Goal: Task Accomplishment & Management: Use online tool/utility

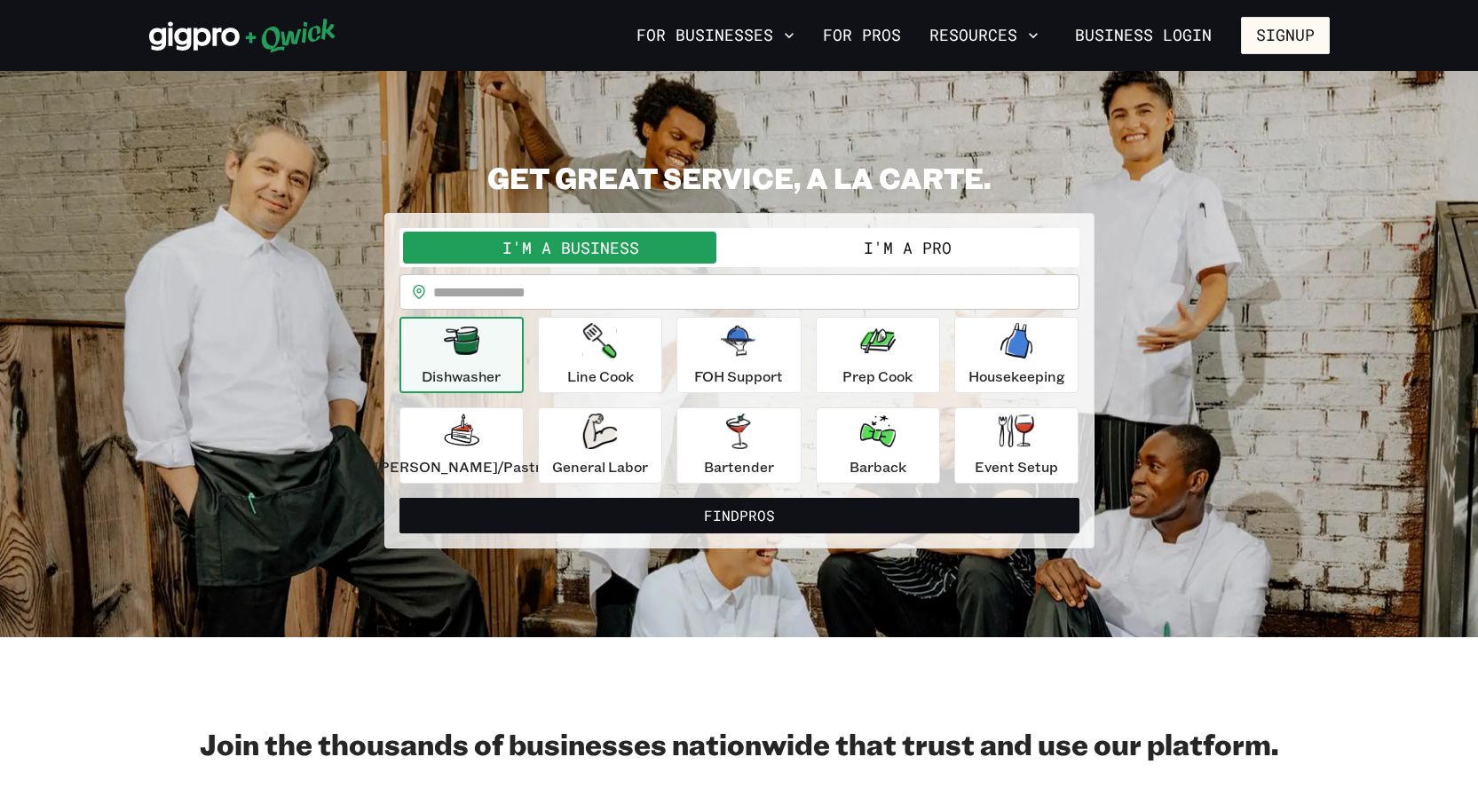
click at [862, 240] on button "I'm a Pro" at bounding box center [908, 247] width 337 height 32
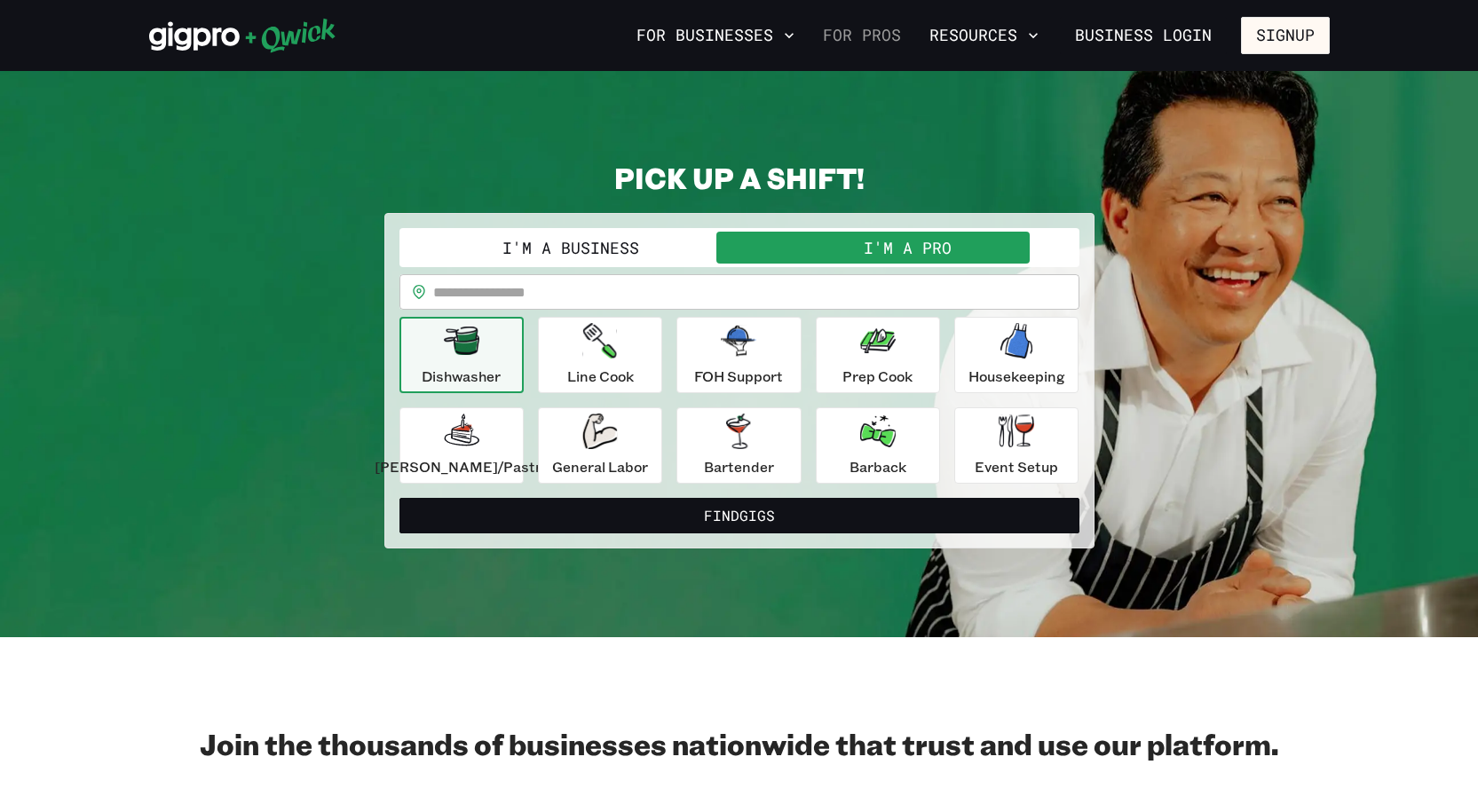
click at [878, 38] on link "For Pros" at bounding box center [862, 35] width 93 height 30
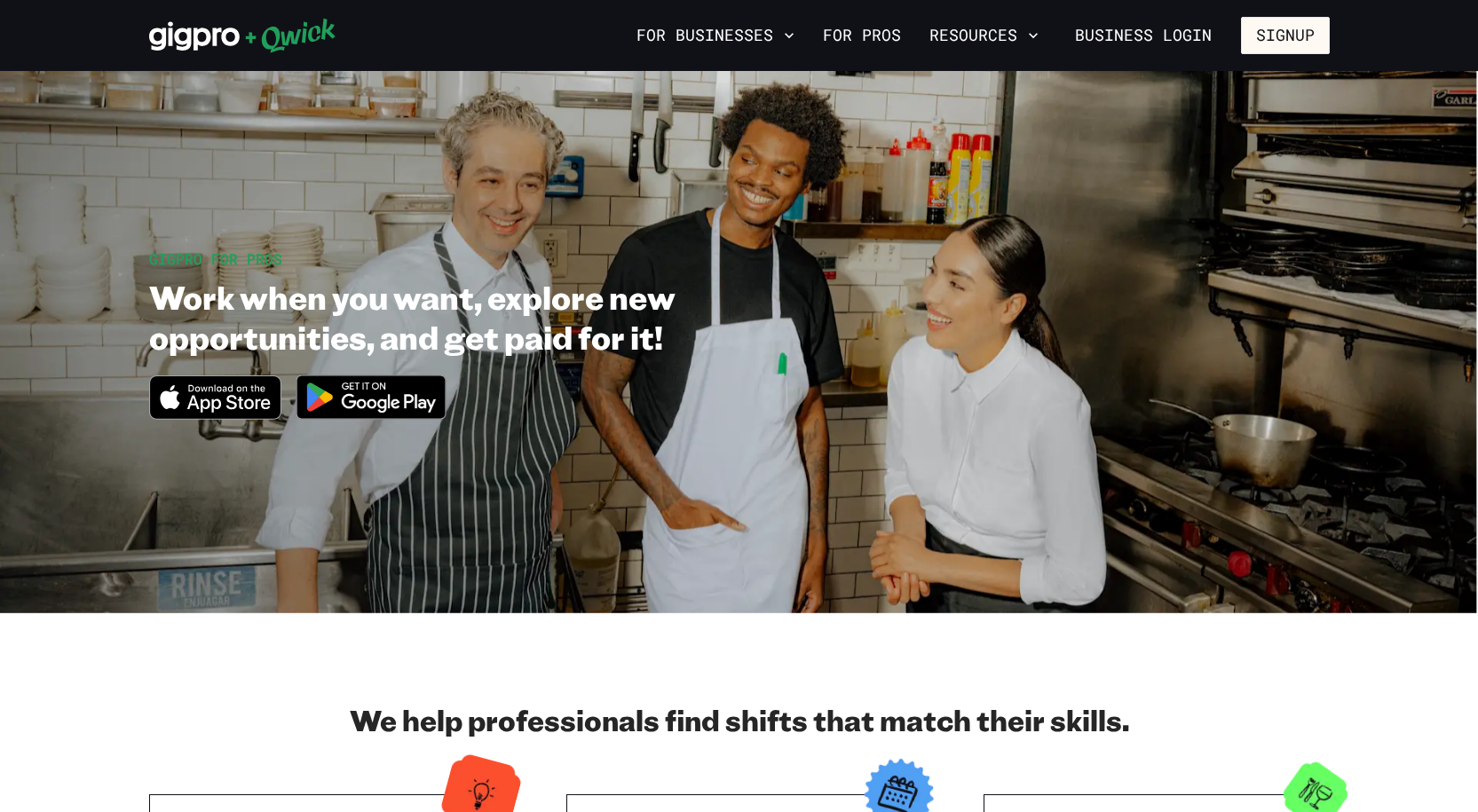
click at [207, 28] on icon at bounding box center [243, 36] width 187 height 36
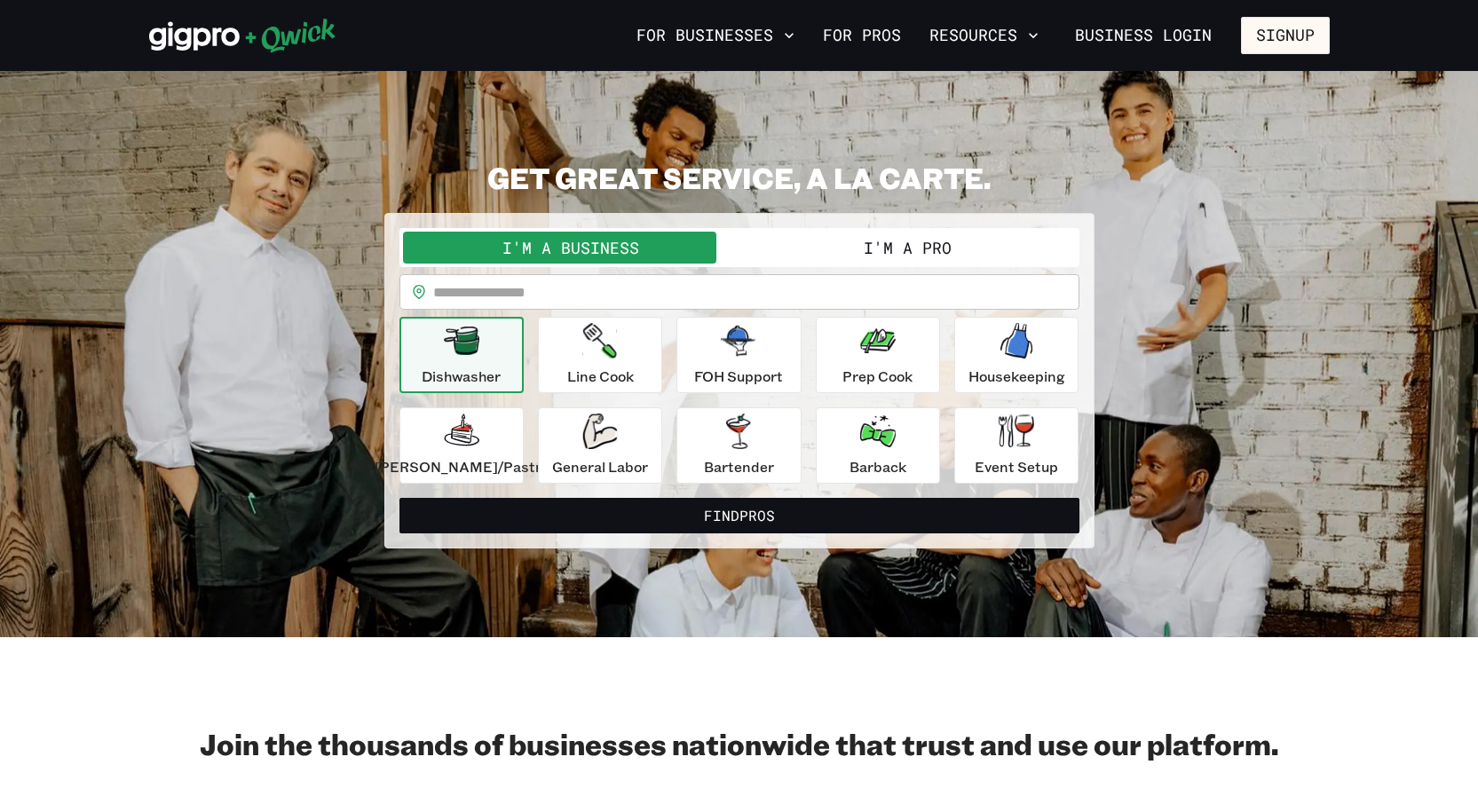
click at [935, 249] on button "I'm a Pro" at bounding box center [908, 247] width 337 height 32
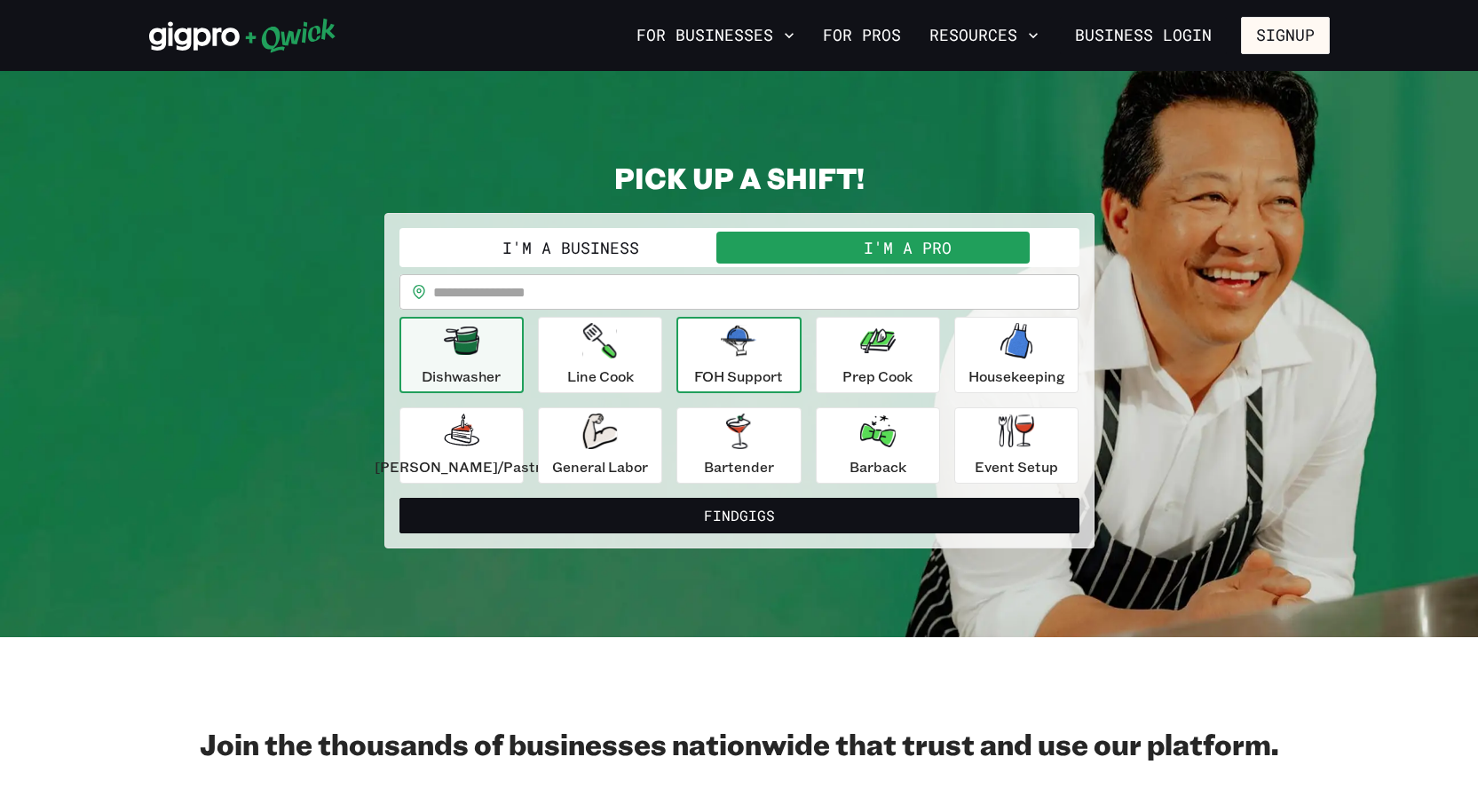
drag, startPoint x: 726, startPoint y: 427, endPoint x: 692, endPoint y: 392, distance: 48.8
click at [727, 427] on icon "button" at bounding box center [739, 431] width 36 height 36
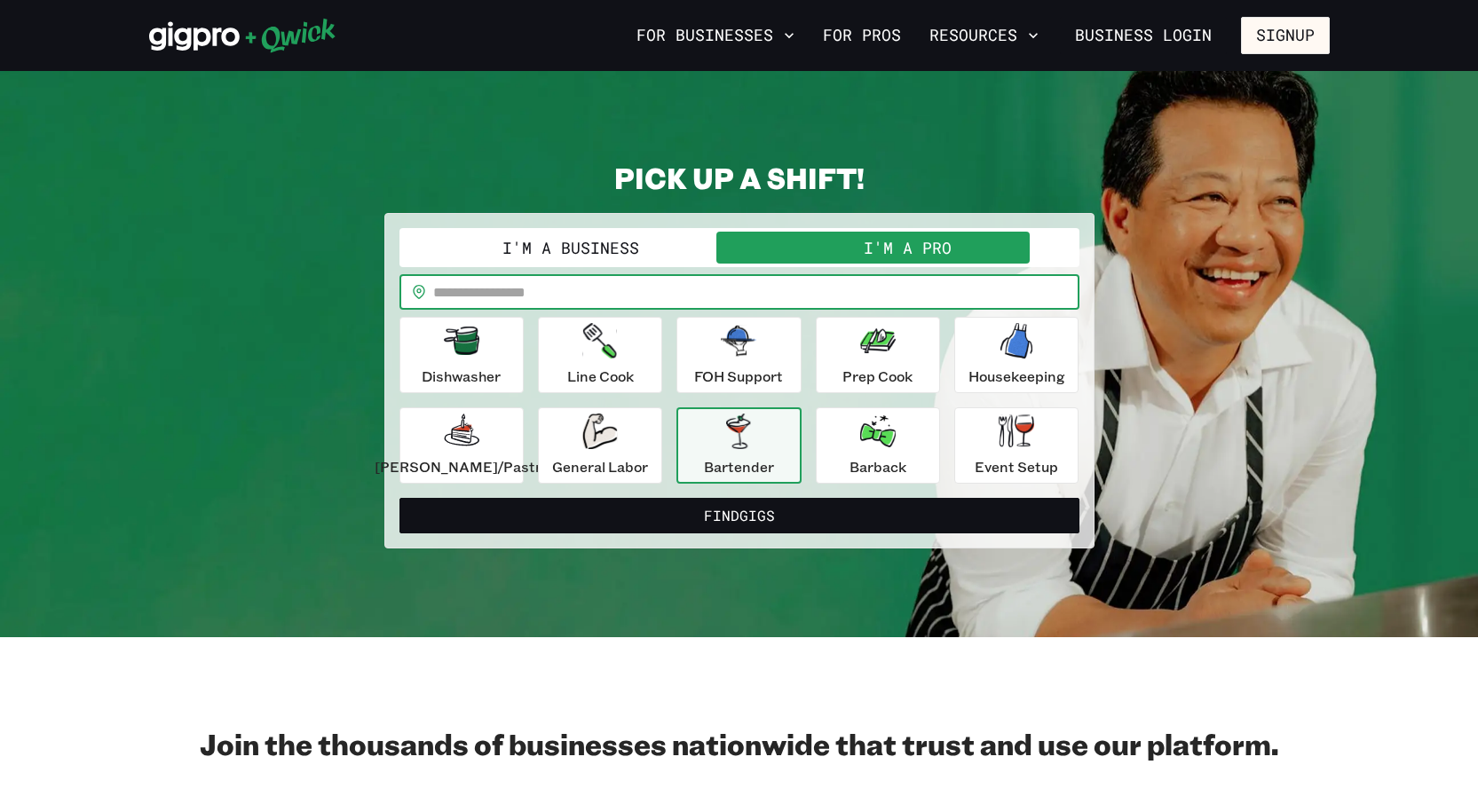
click at [484, 291] on input "text" at bounding box center [756, 292] width 646 height 36
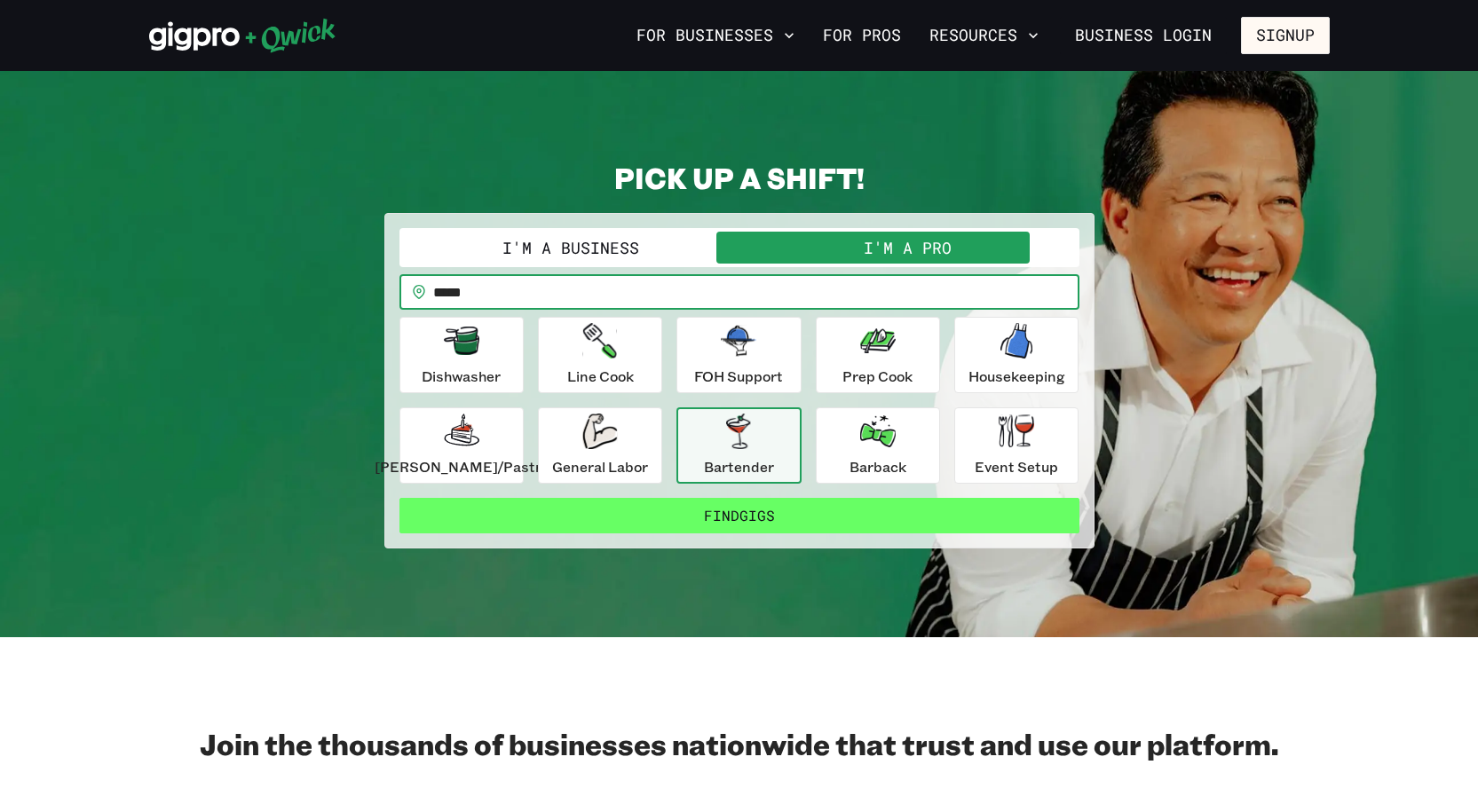
type input "*****"
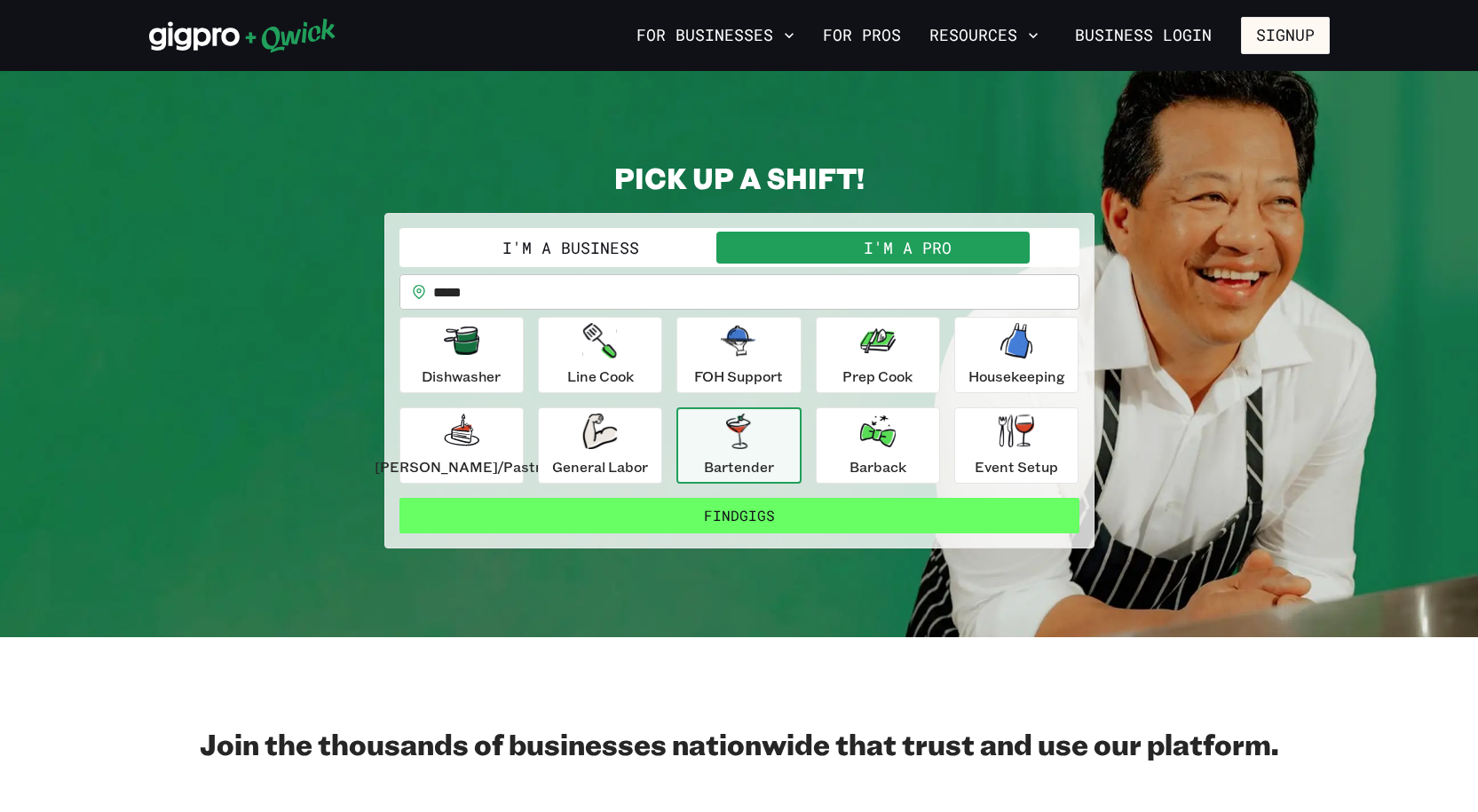
click at [822, 524] on button "Find Gigs" at bounding box center [739, 516] width 680 height 36
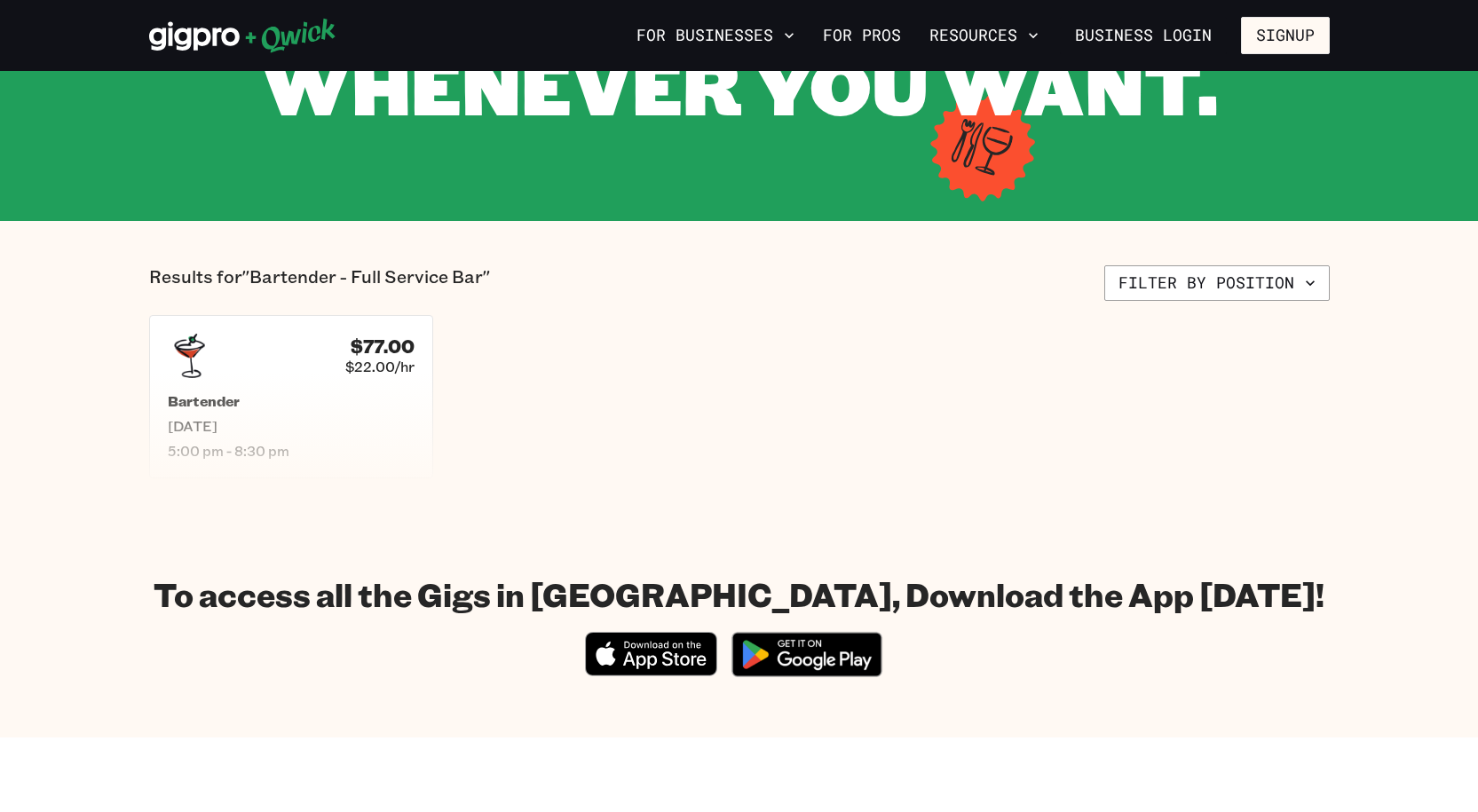
scroll to position [266, 0]
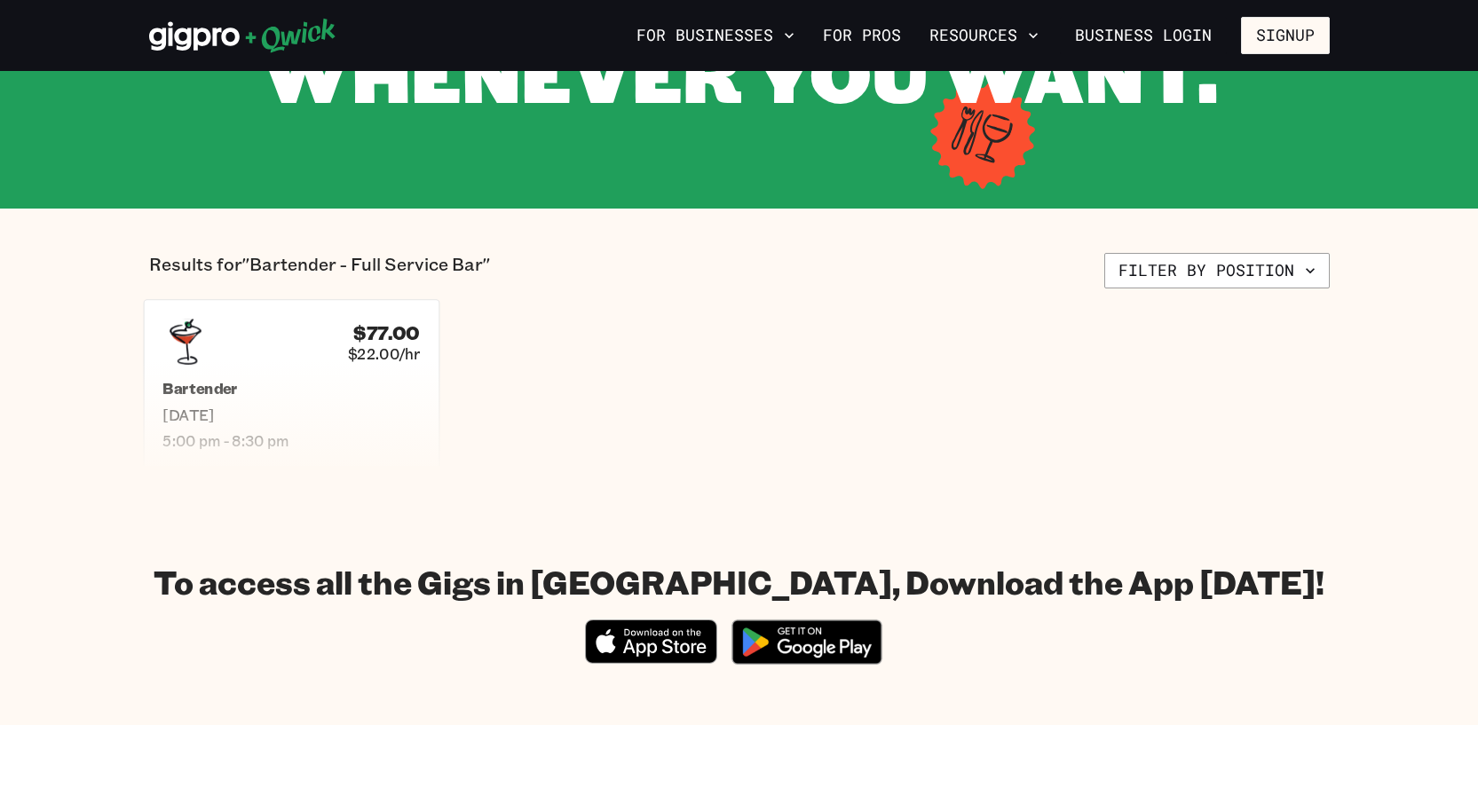
click at [239, 377] on div "$77.00 $22.00/hr Bartender [DATE] 5:00 pm - 8:30 pm" at bounding box center [290, 384] width 296 height 169
